Goal: Navigation & Orientation: Find specific page/section

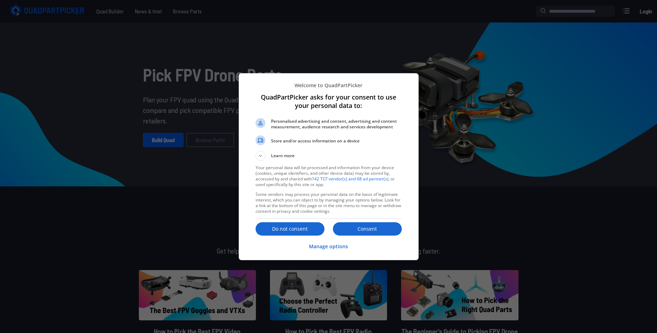
click at [370, 221] on div "Consent Do not consent Manage options" at bounding box center [328, 238] width 179 height 41
click at [372, 225] on button "Consent" at bounding box center [367, 228] width 69 height 13
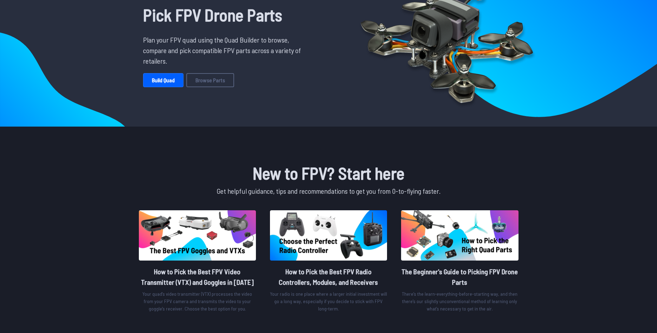
scroll to position [72, 0]
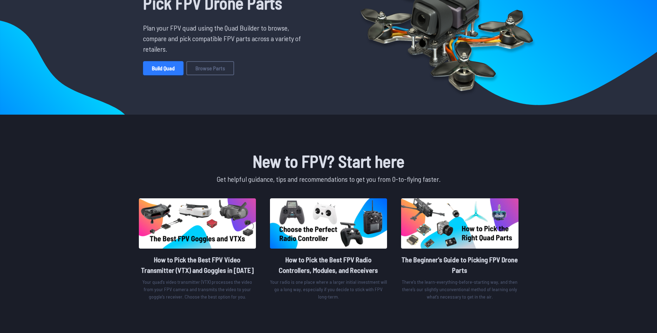
click at [168, 66] on link "Build Quad" at bounding box center [163, 68] width 40 height 14
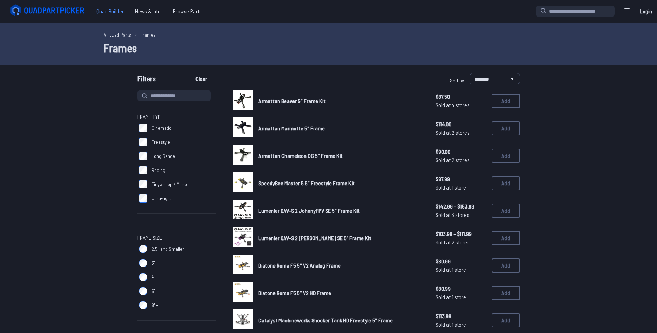
click at [112, 9] on span "Quad Builder" at bounding box center [110, 11] width 39 height 14
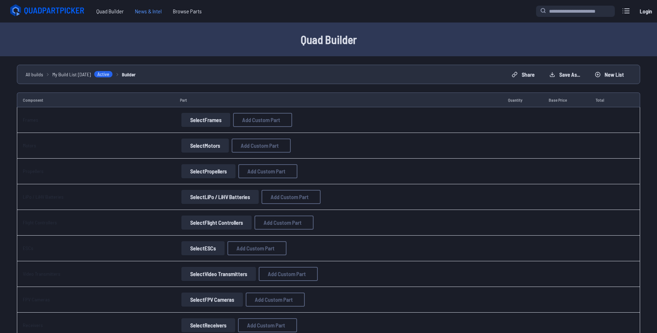
click at [155, 12] on span "News & Intel" at bounding box center [148, 11] width 38 height 14
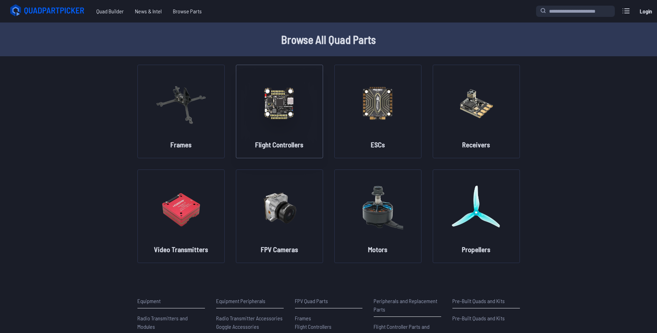
click at [269, 130] on img at bounding box center [279, 103] width 51 height 62
click at [279, 100] on img at bounding box center [279, 103] width 51 height 62
click at [278, 112] on img at bounding box center [279, 103] width 51 height 62
